Goal: Navigation & Orientation: Find specific page/section

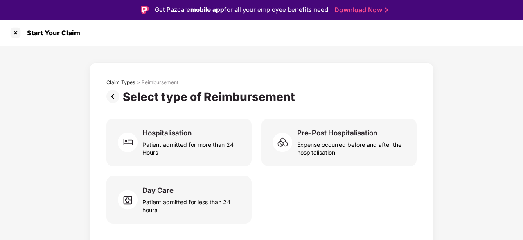
scroll to position [20, 0]
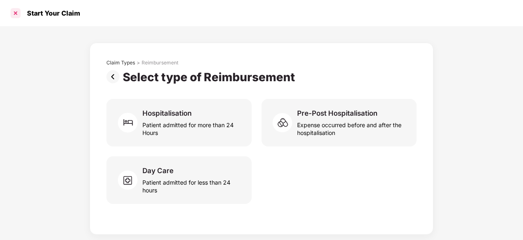
click at [16, 11] on div at bounding box center [15, 13] width 13 height 13
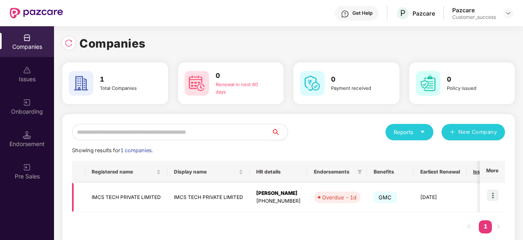
scroll to position [0, 129]
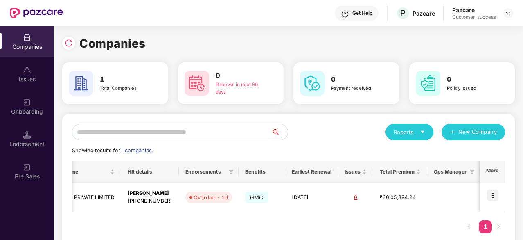
click at [493, 195] on img at bounding box center [492, 194] width 11 height 11
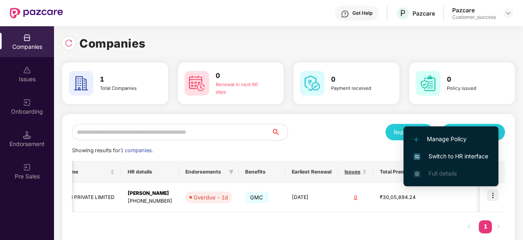
click at [457, 157] on span "Switch to HR interface" at bounding box center [451, 156] width 75 height 9
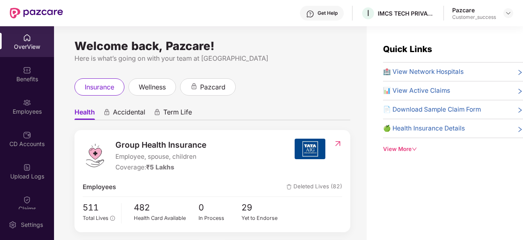
click at [34, 72] on div "Benefits" at bounding box center [27, 74] width 54 height 31
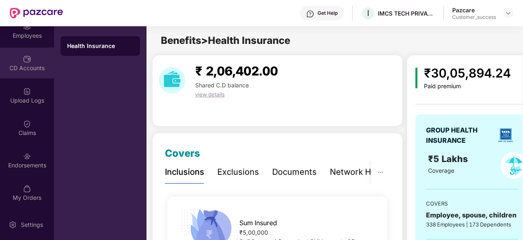
scroll to position [0, 0]
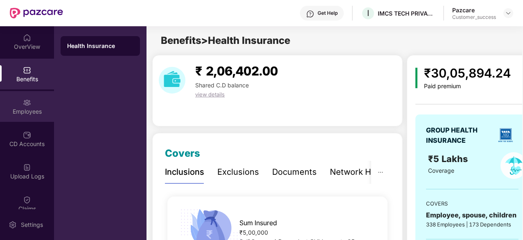
click at [27, 102] on img at bounding box center [27, 102] width 8 height 8
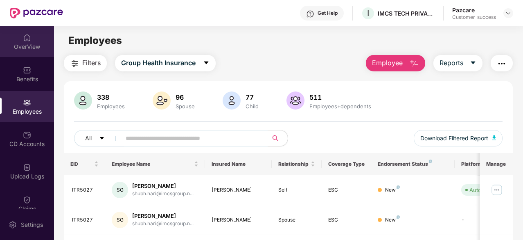
click at [32, 49] on div "OverView" at bounding box center [27, 47] width 54 height 8
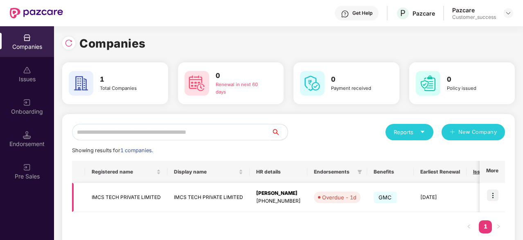
click at [79, 196] on td at bounding box center [78, 197] width 13 height 29
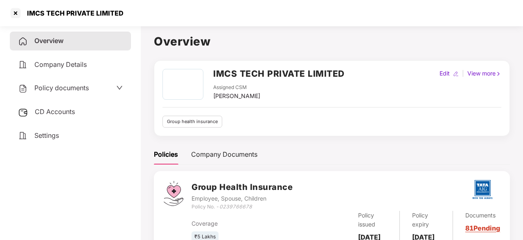
click at [83, 84] on span "Policy documents" at bounding box center [61, 88] width 54 height 8
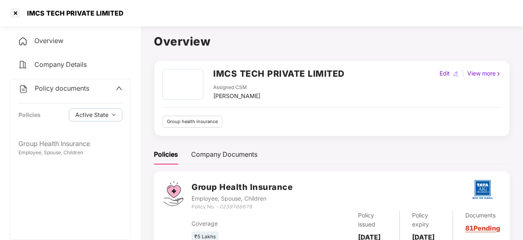
scroll to position [46, 0]
